Goal: Navigation & Orientation: Find specific page/section

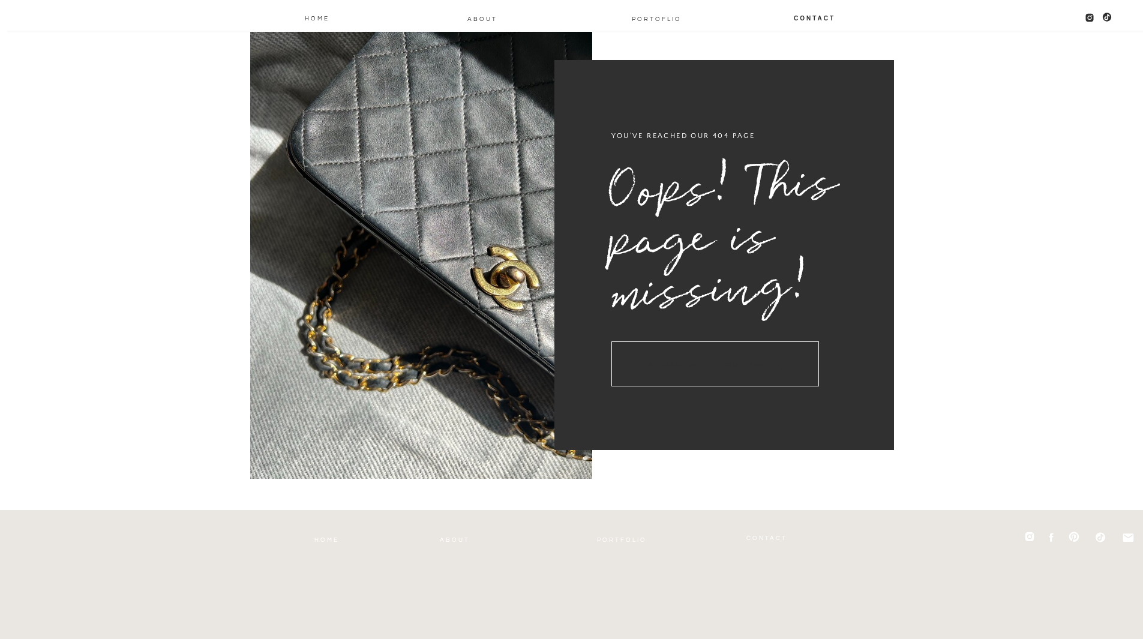
click at [737, 368] on h3 "return to the home page →" at bounding box center [716, 363] width 208 height 45
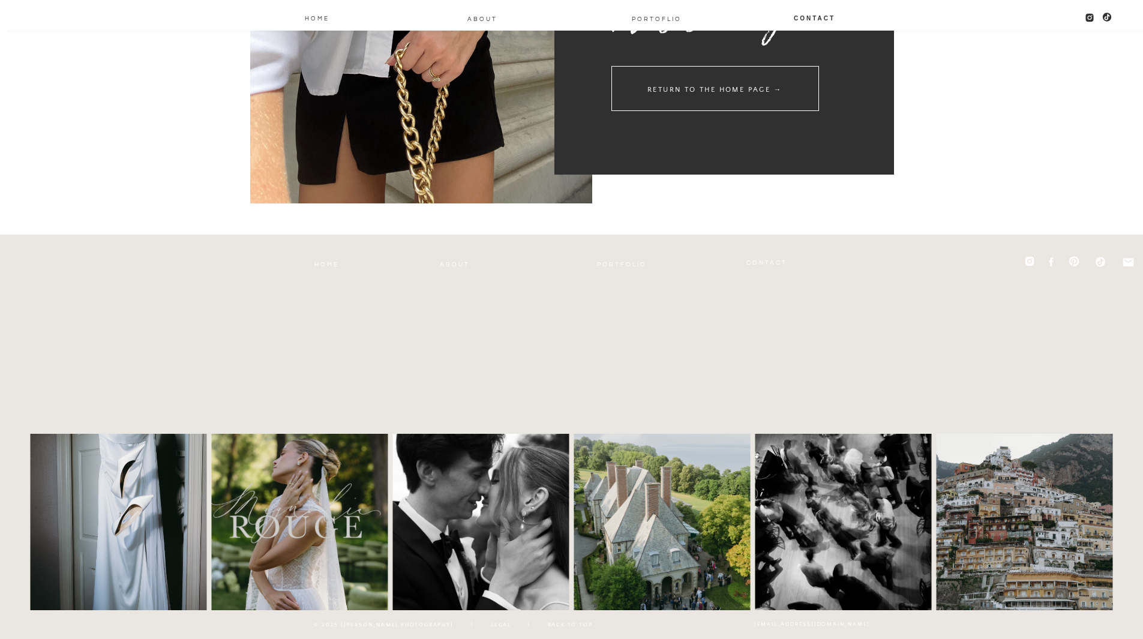
scroll to position [293, 0]
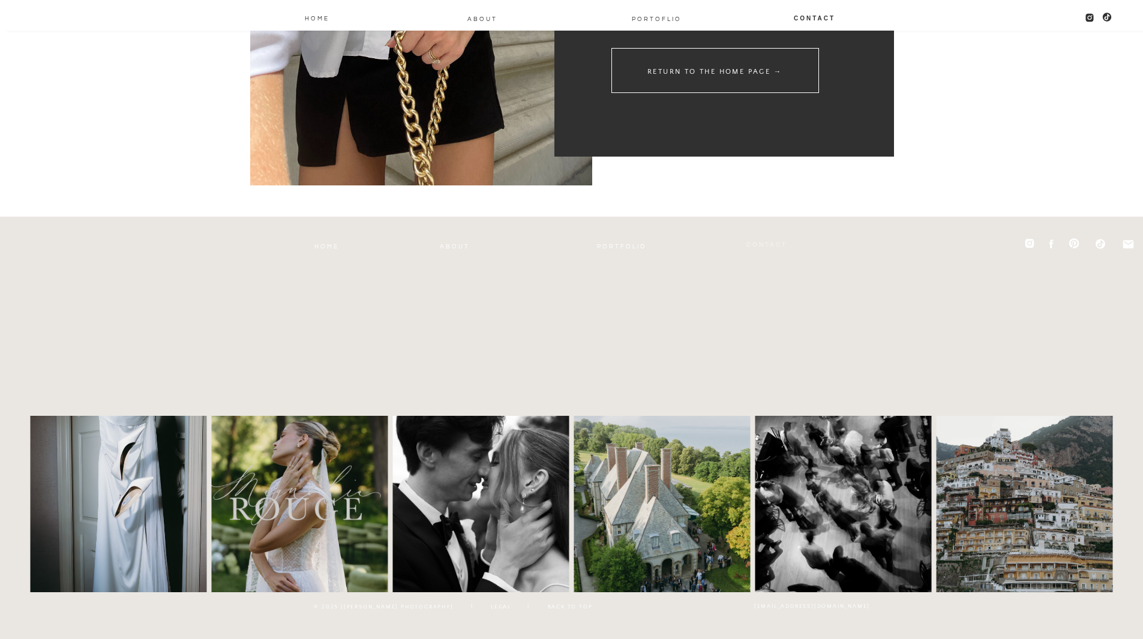
click at [757, 239] on nav "Contact" at bounding box center [766, 244] width 43 height 10
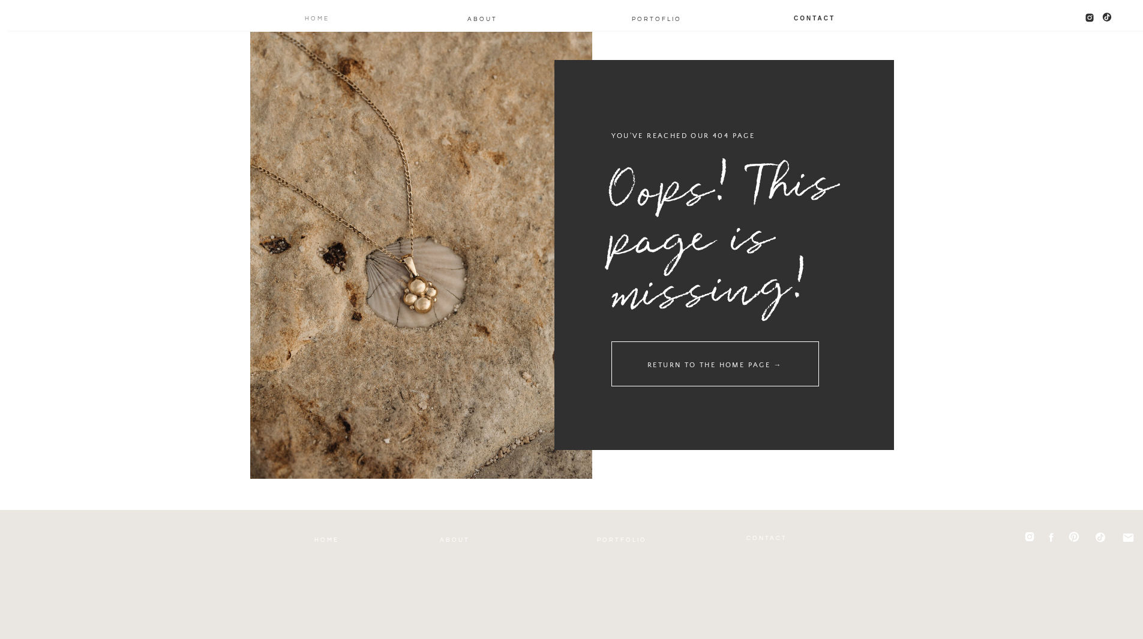
click at [316, 16] on nav "Home" at bounding box center [317, 18] width 26 height 10
